Goal: Task Accomplishment & Management: Manage account settings

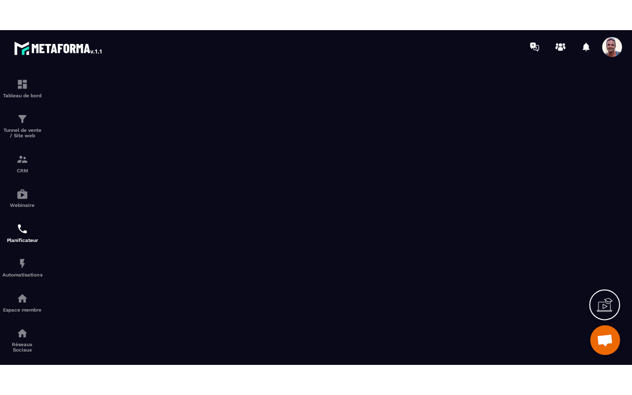
scroll to position [721, 0]
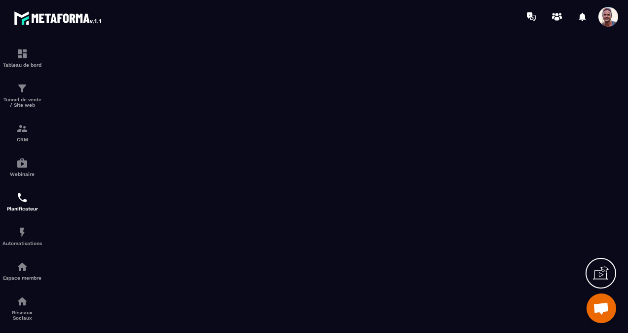
click at [606, 278] on icon at bounding box center [601, 273] width 16 height 16
click at [607, 13] on span at bounding box center [609, 17] width 20 height 20
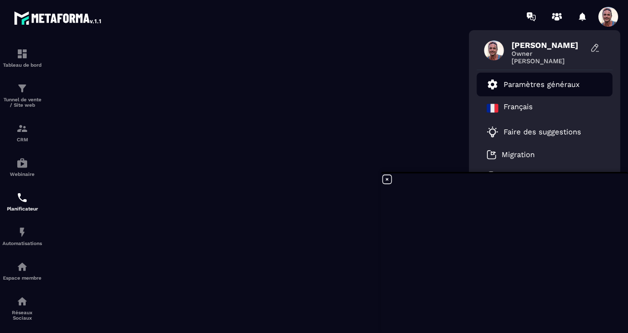
click at [535, 83] on p "Paramètres généraux" at bounding box center [542, 84] width 76 height 9
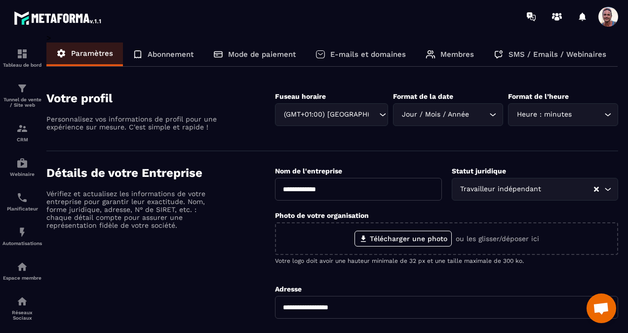
click at [161, 58] on p "Abonnement" at bounding box center [171, 54] width 46 height 9
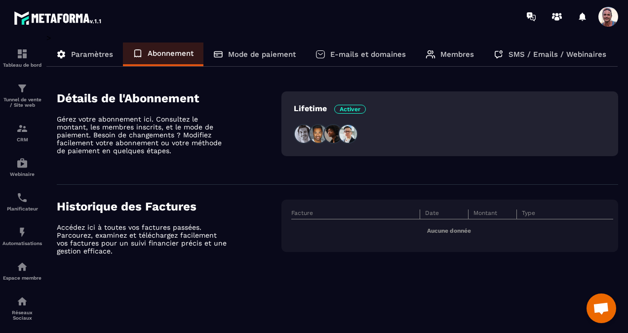
click at [262, 50] on p "Mode de paiement" at bounding box center [262, 54] width 68 height 9
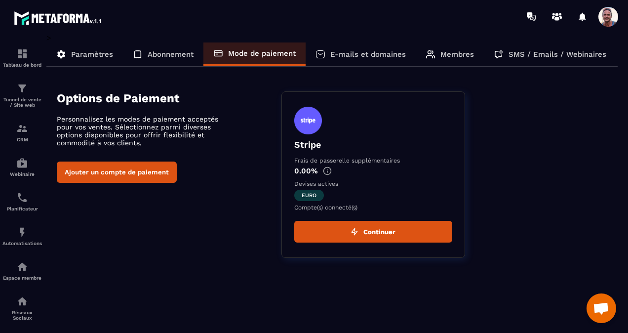
click at [180, 49] on div "Abonnement" at bounding box center [163, 54] width 81 height 24
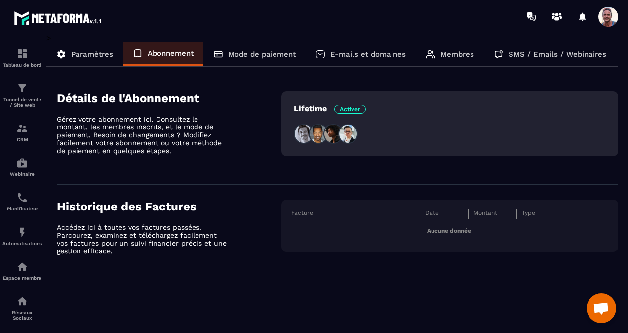
click at [455, 52] on p "Membres" at bounding box center [458, 54] width 34 height 9
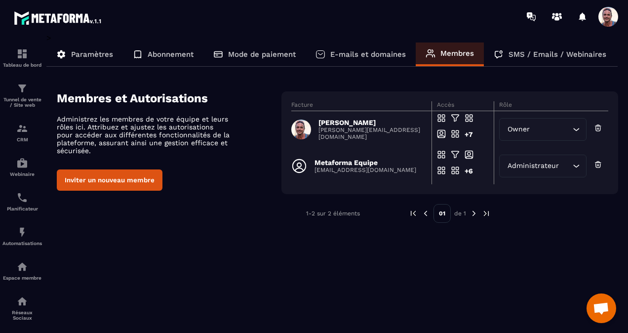
click at [564, 58] on p "SMS / Emails / Webinaires" at bounding box center [558, 54] width 98 height 9
